Goal: Check status: Check status

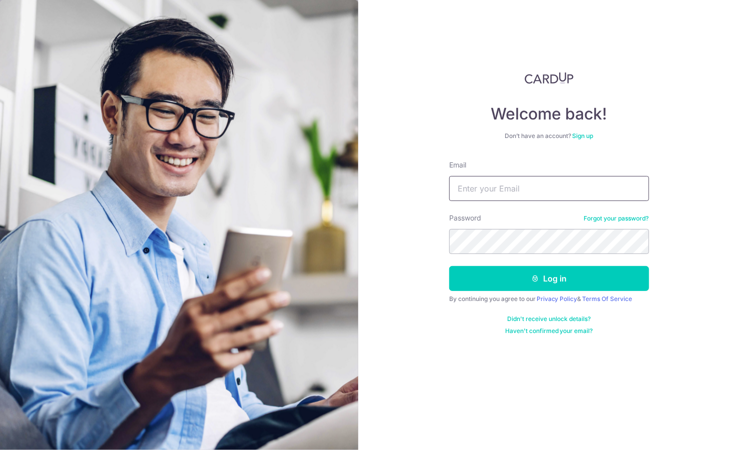
type input "[EMAIL_ADDRESS][DOMAIN_NAME]"
click at [650, 280] on div at bounding box center [560, 311] width 205 height 114
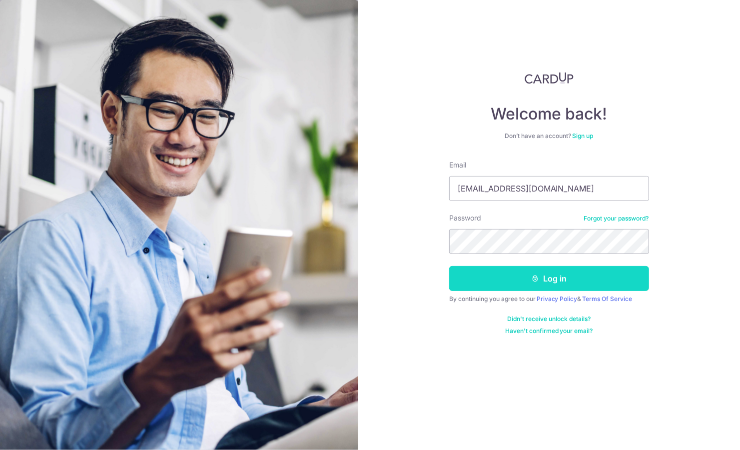
click at [597, 287] on button "Log in" at bounding box center [549, 278] width 200 height 25
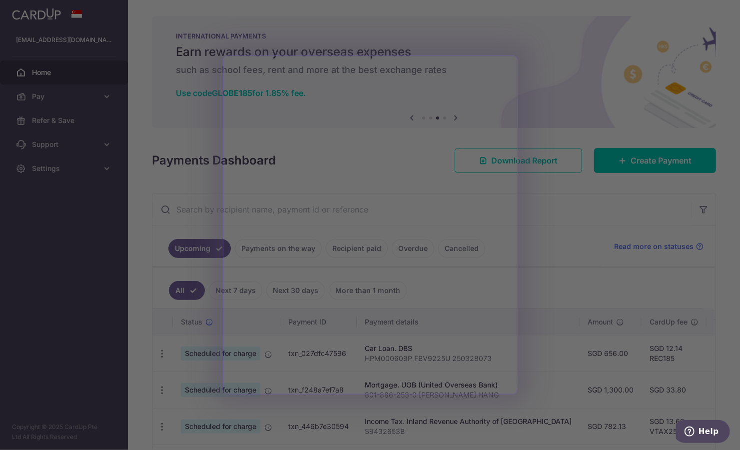
click at [573, 191] on div at bounding box center [374, 227] width 748 height 454
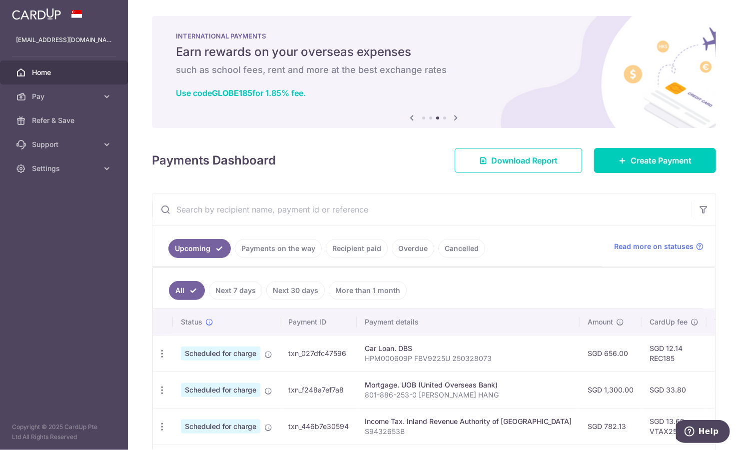
click at [573, 191] on div "× Pause Schedule Pause all future payments in this series Pause just this one p…" at bounding box center [434, 225] width 612 height 450
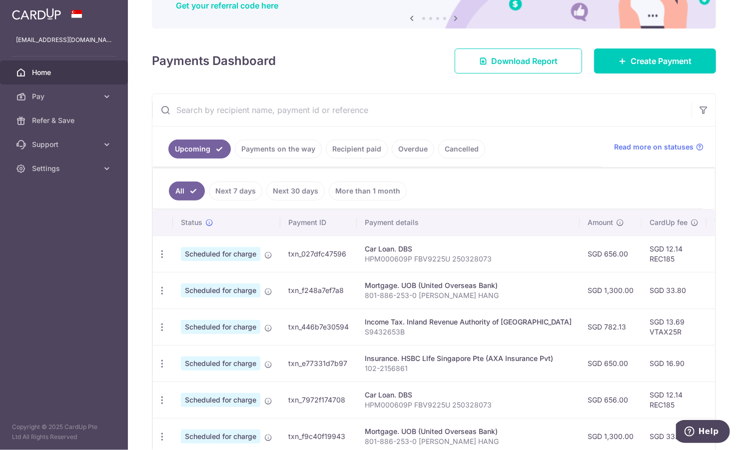
scroll to position [98, 0]
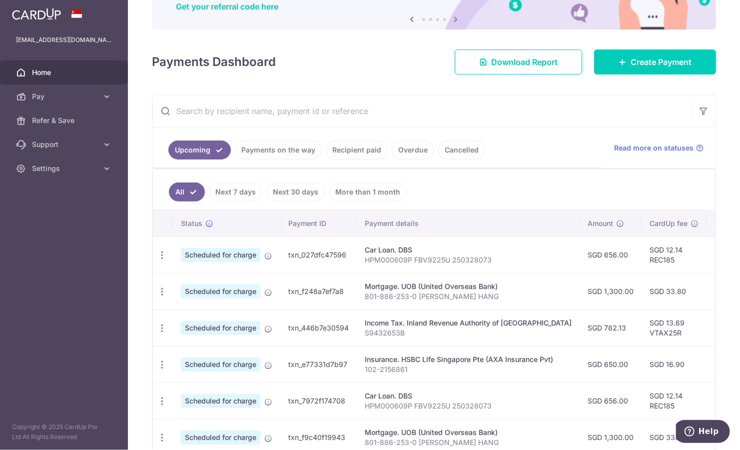
click at [290, 151] on link "Payments on the way" at bounding box center [278, 149] width 87 height 19
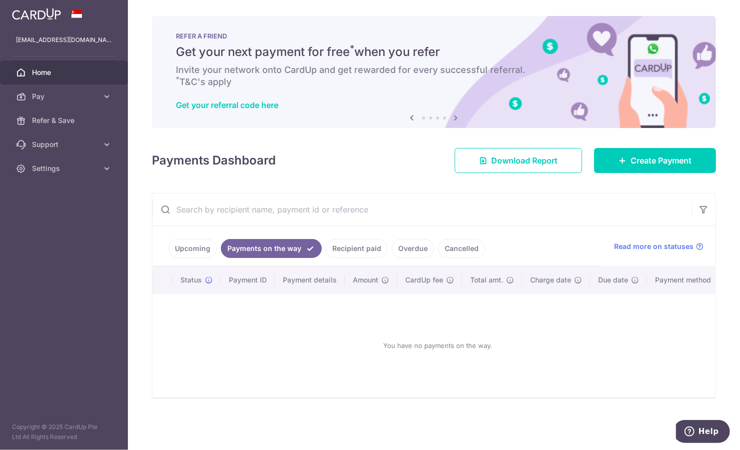
click at [356, 251] on link "Recipient paid" at bounding box center [357, 248] width 62 height 19
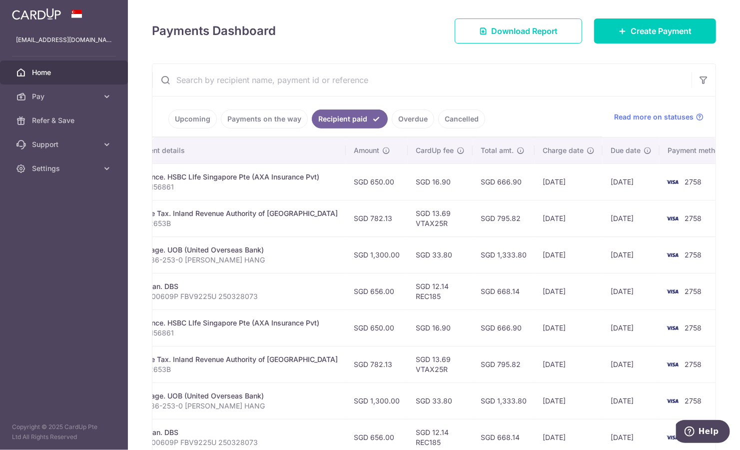
scroll to position [0, 209]
